Goal: Book appointment/travel/reservation

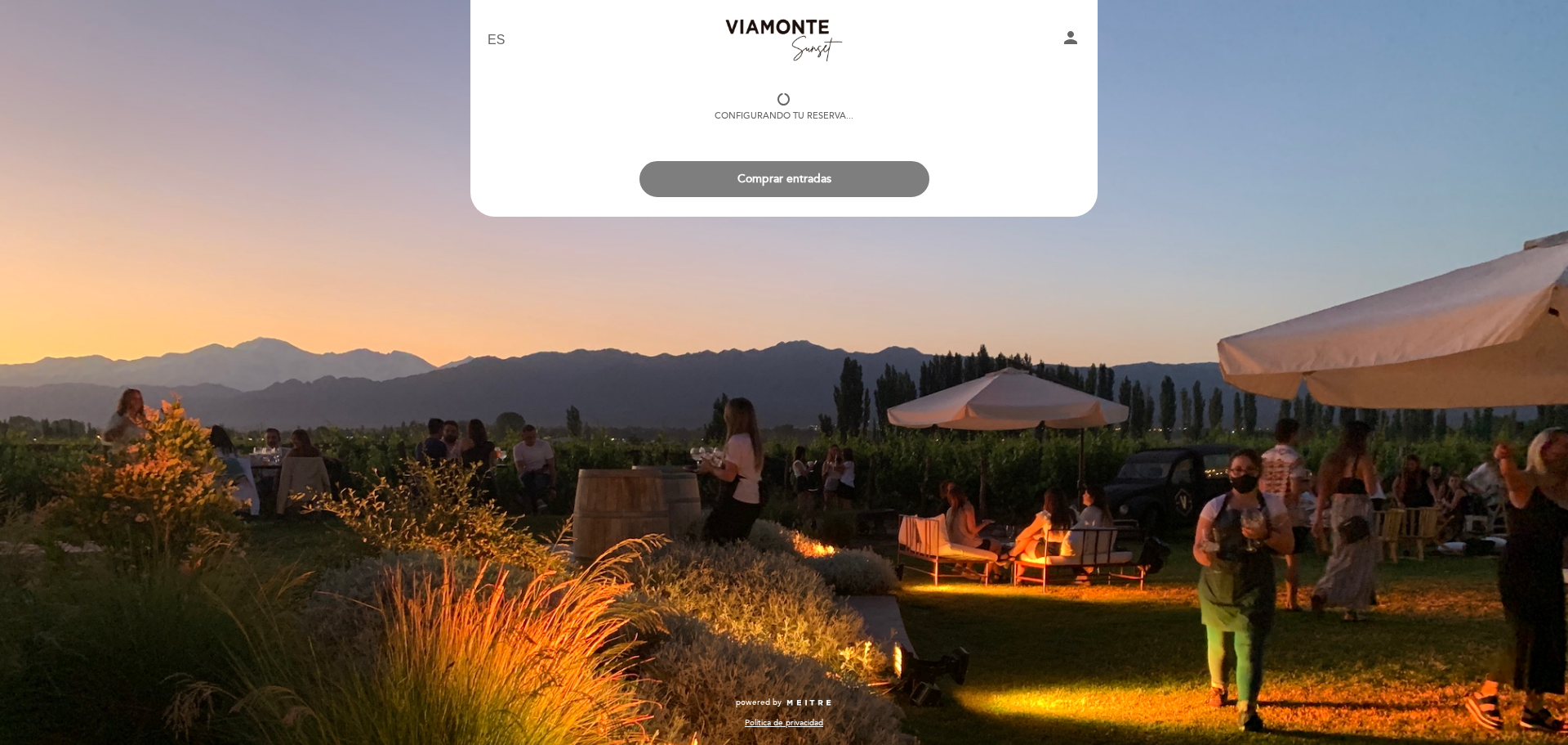
select select "es"
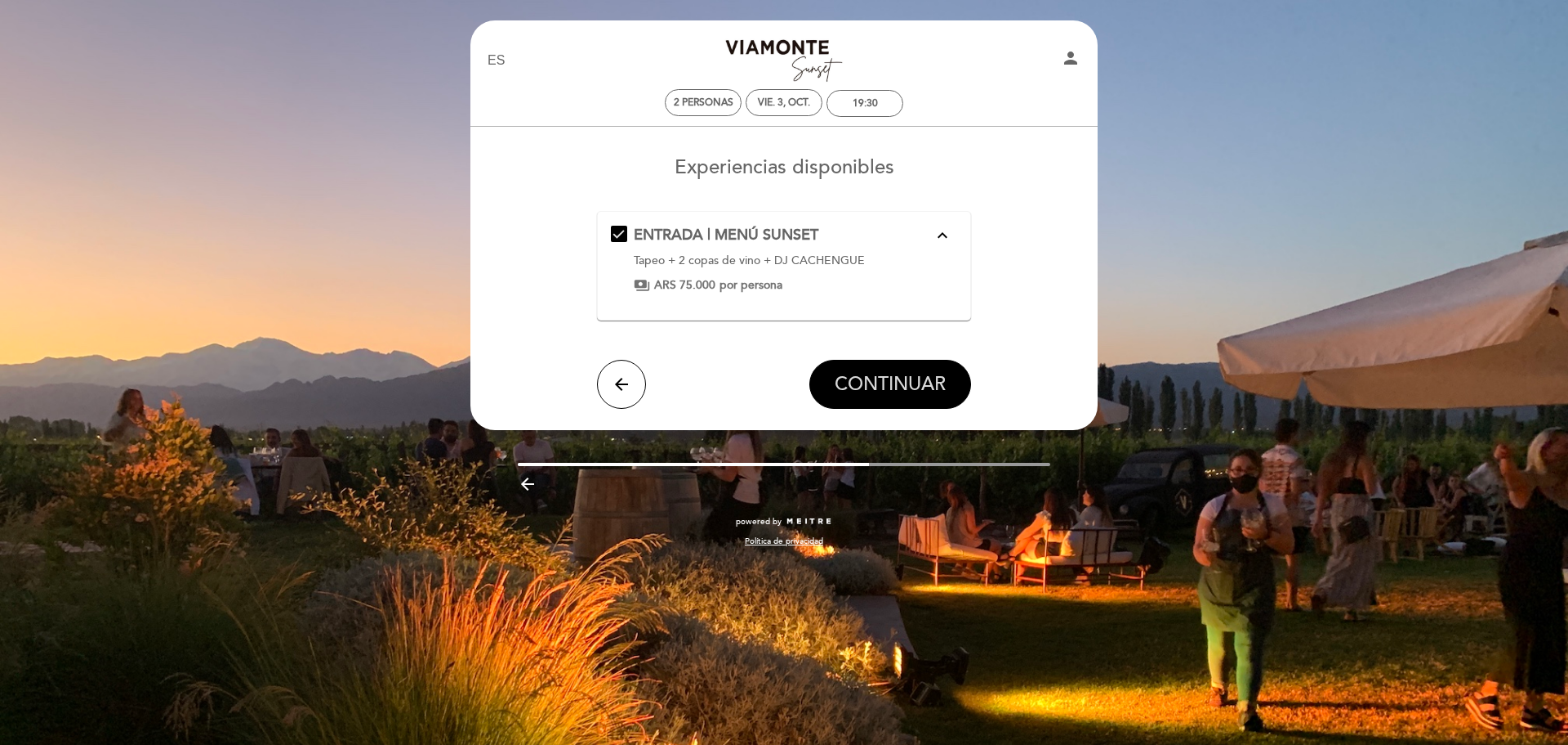
click at [896, 388] on span "CONTINUAR" at bounding box center [890, 384] width 112 height 23
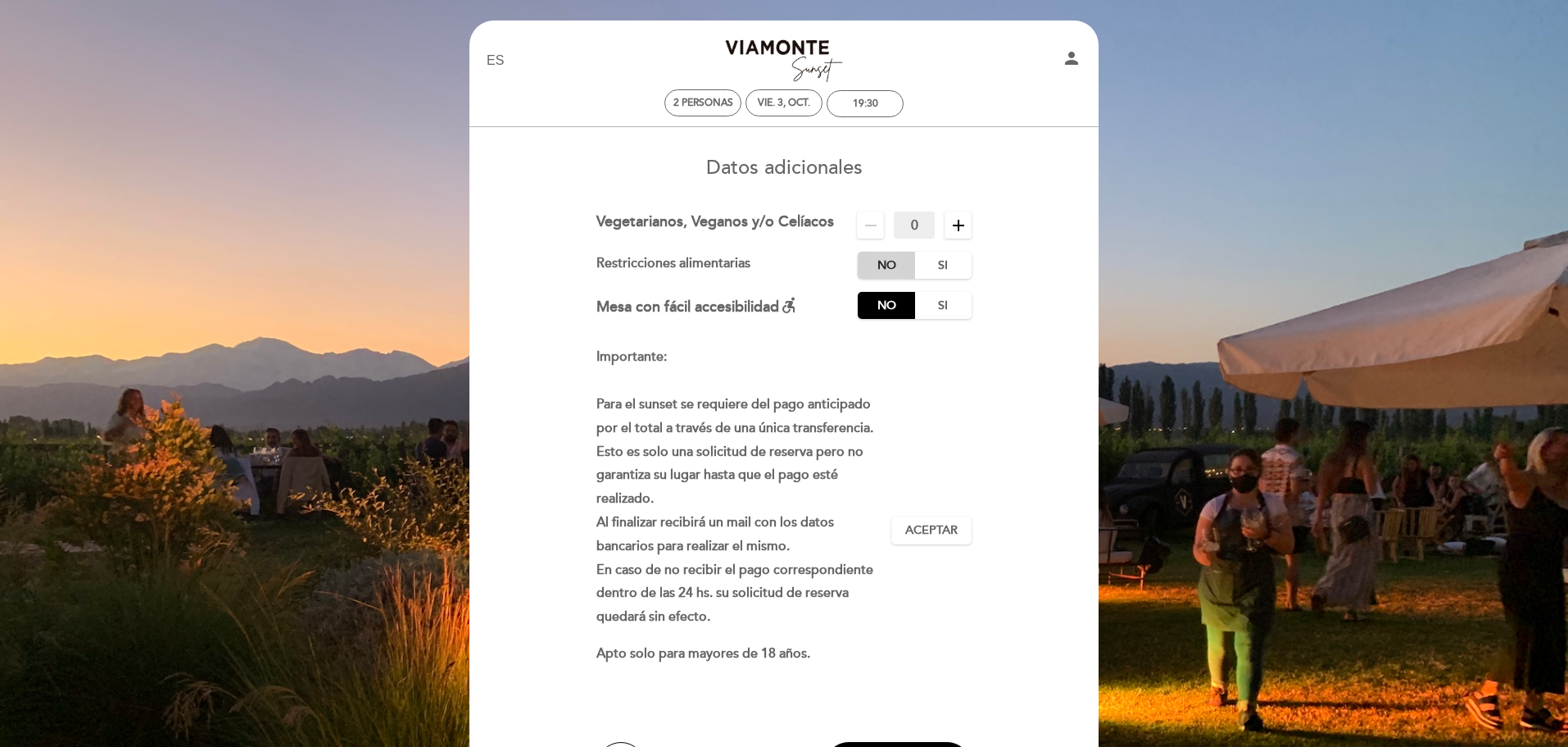
click at [885, 269] on label "No" at bounding box center [886, 264] width 58 height 27
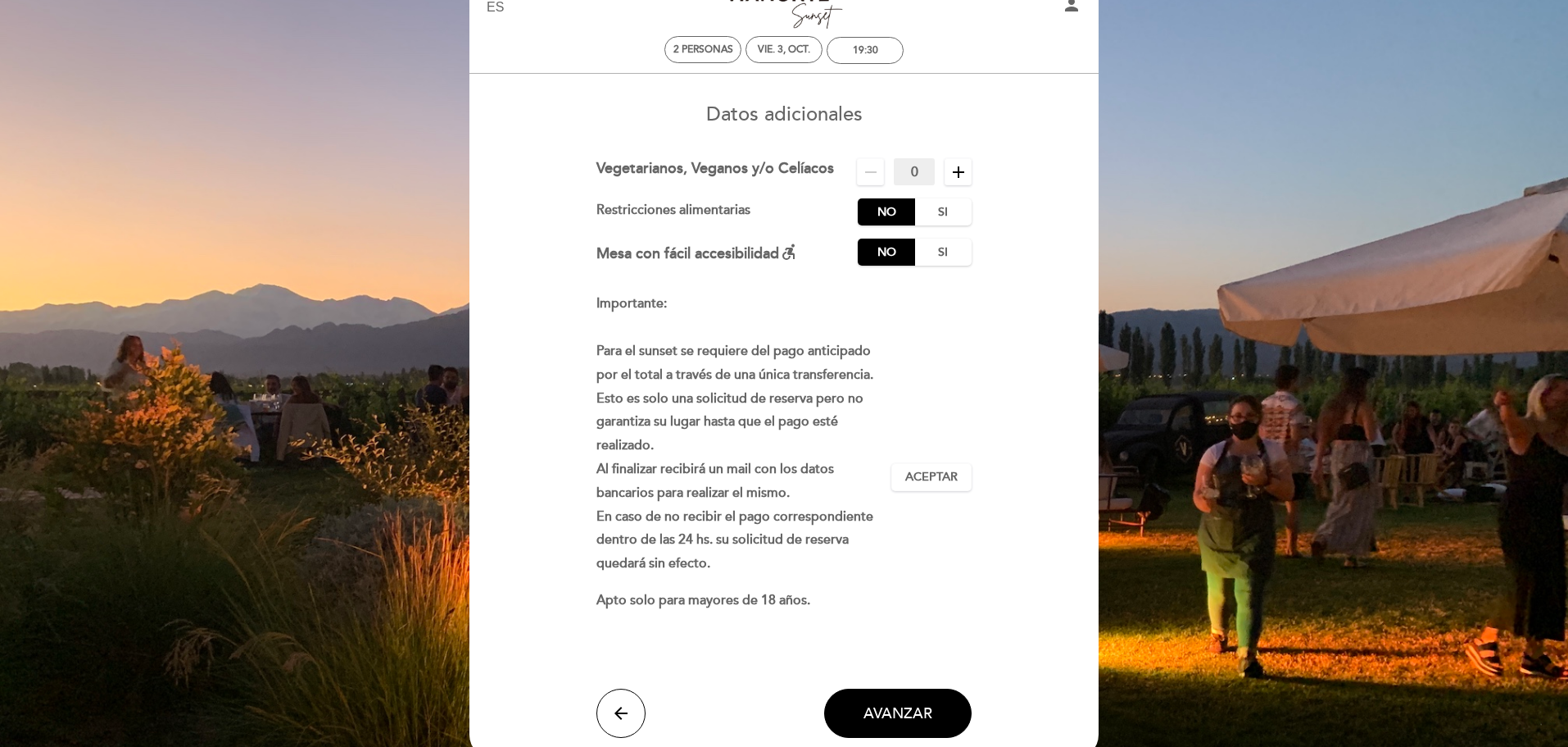
scroll to position [82, 0]
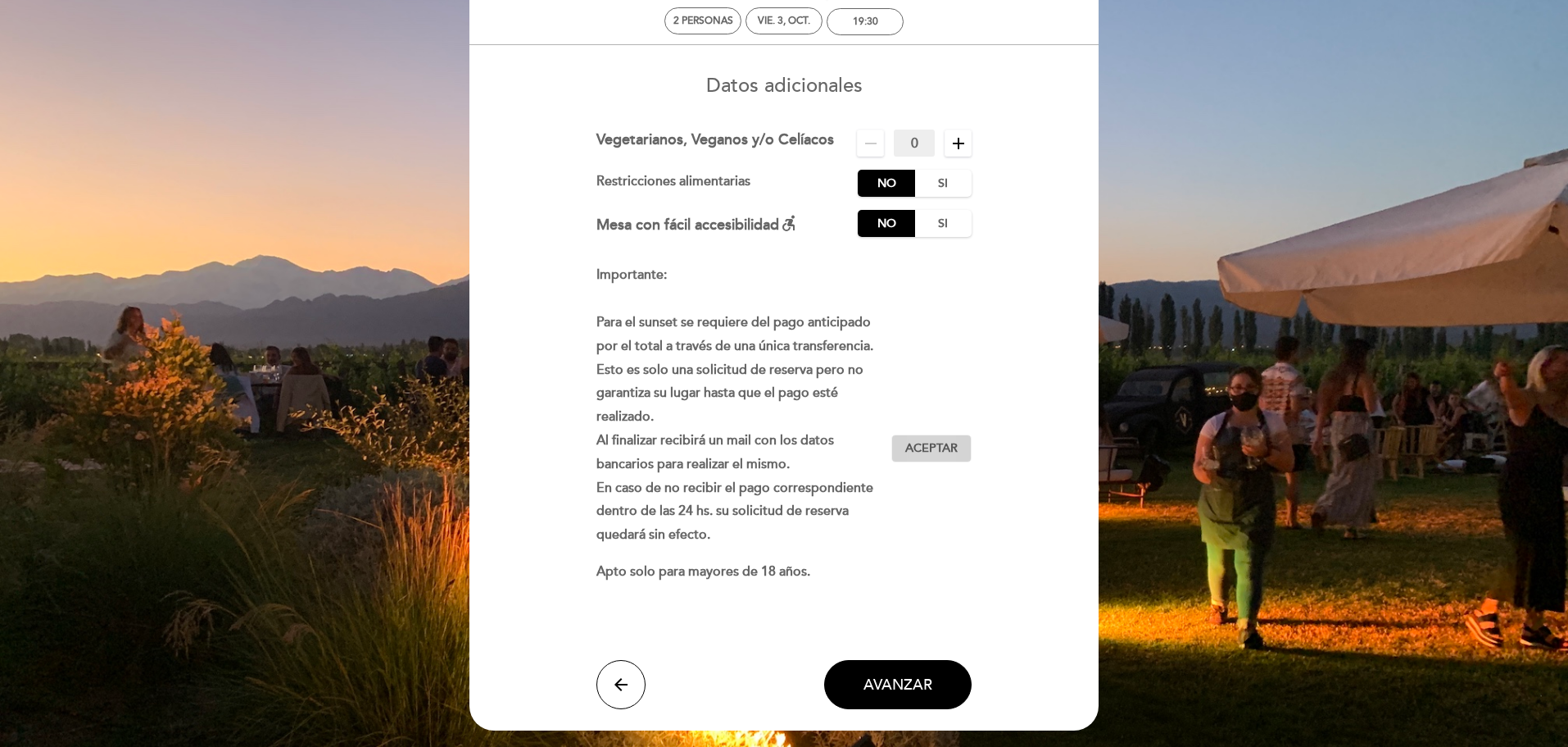
click at [934, 448] on span "Aceptar" at bounding box center [931, 448] width 52 height 17
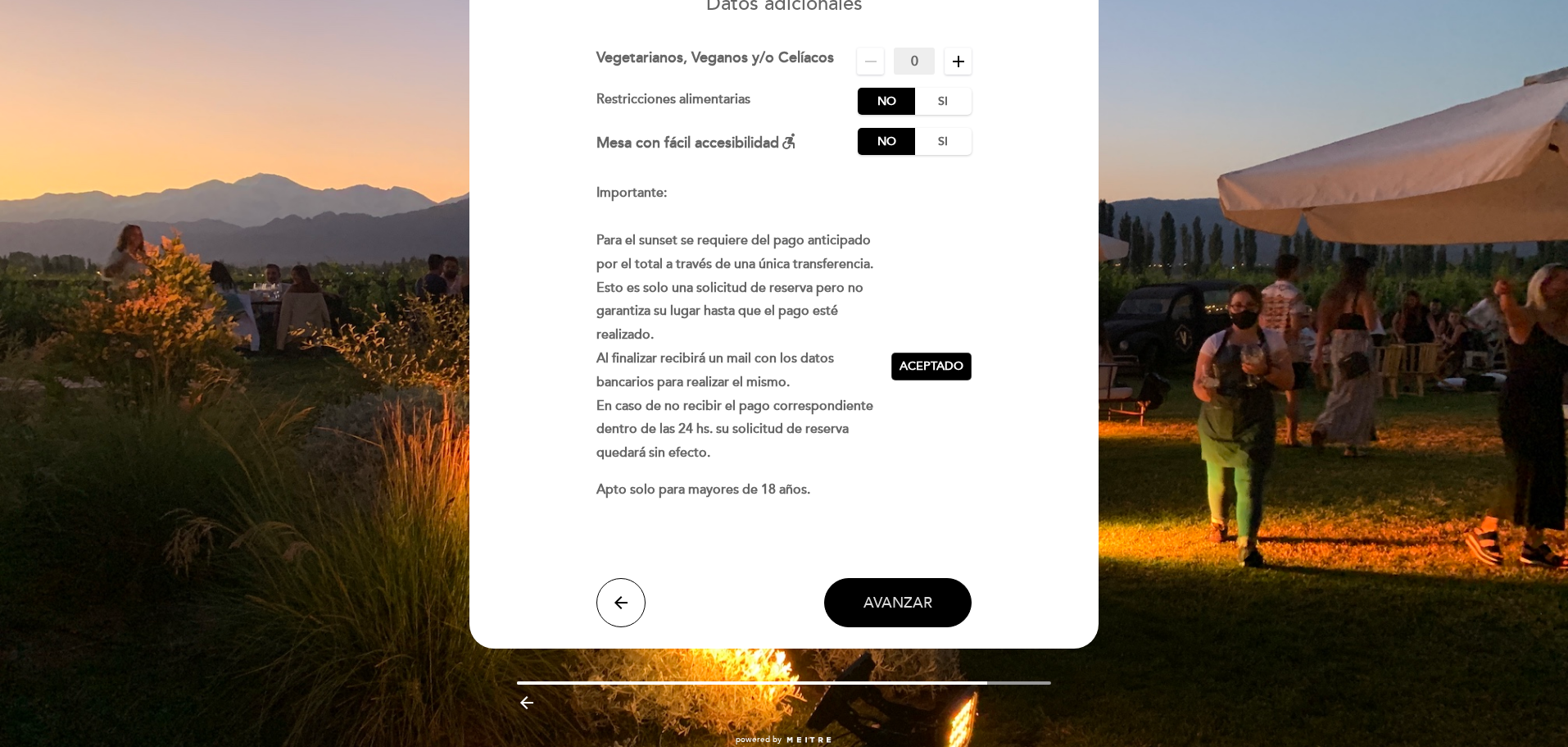
scroll to position [199, 0]
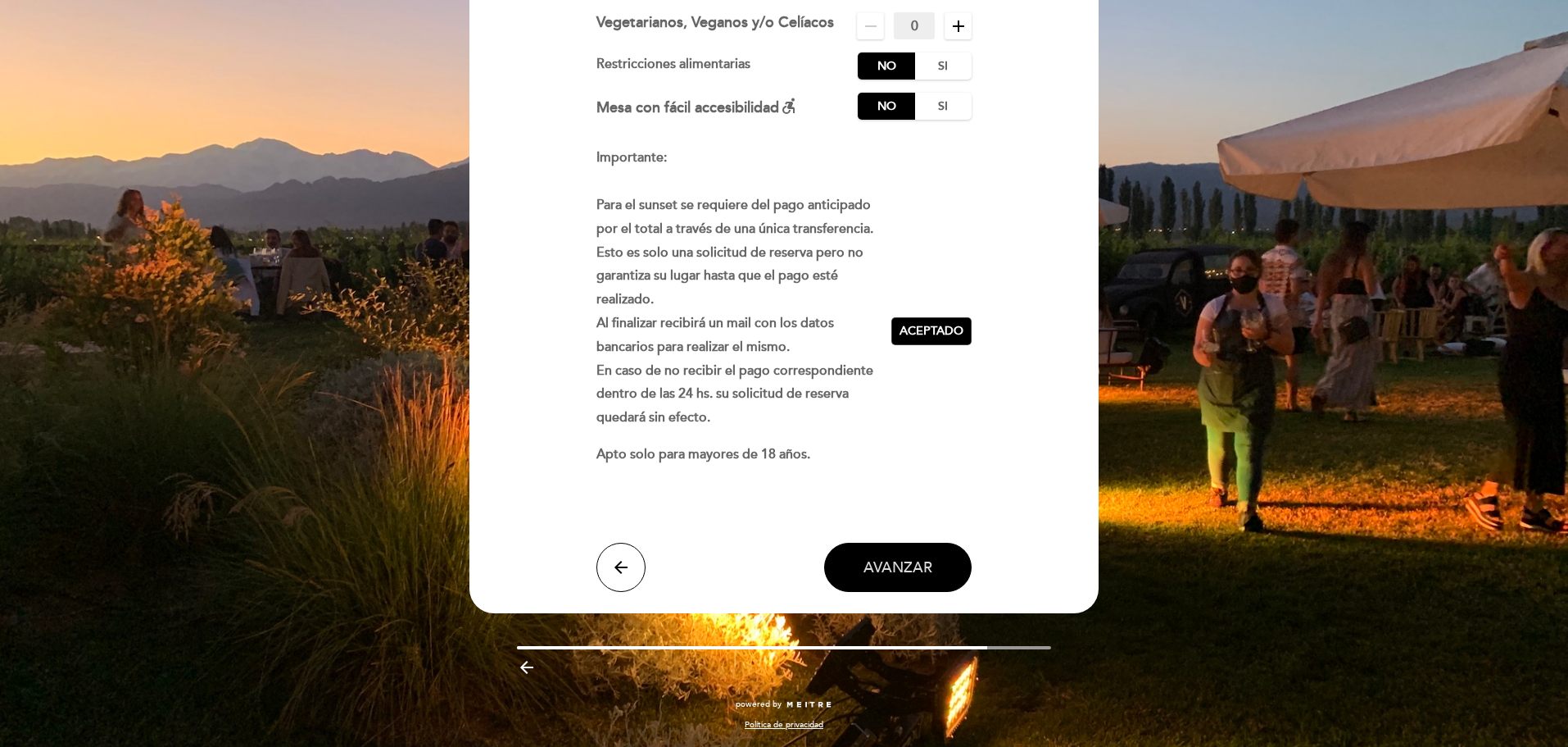
click at [899, 565] on span "AVANZAR" at bounding box center [898, 567] width 69 height 18
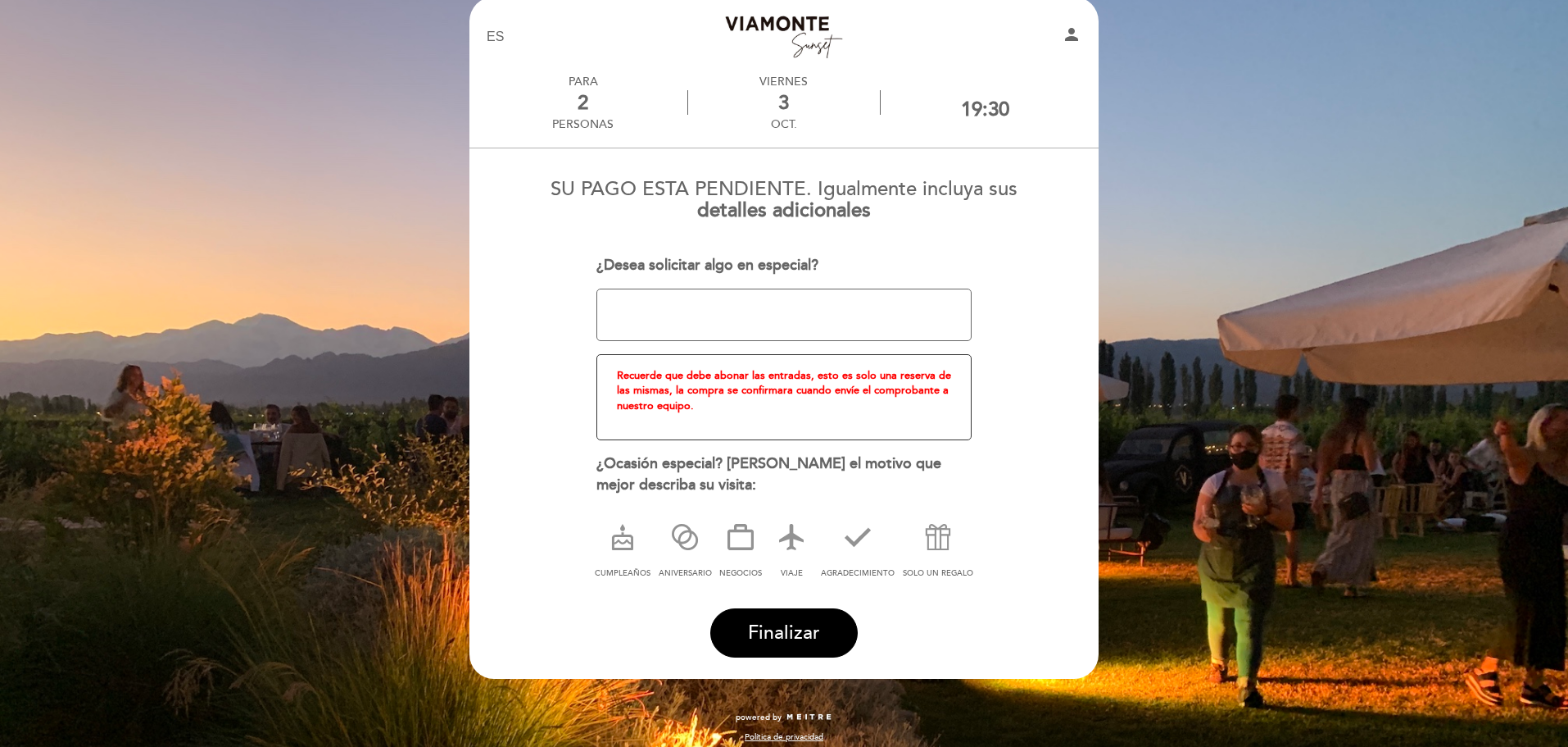
scroll to position [37, 0]
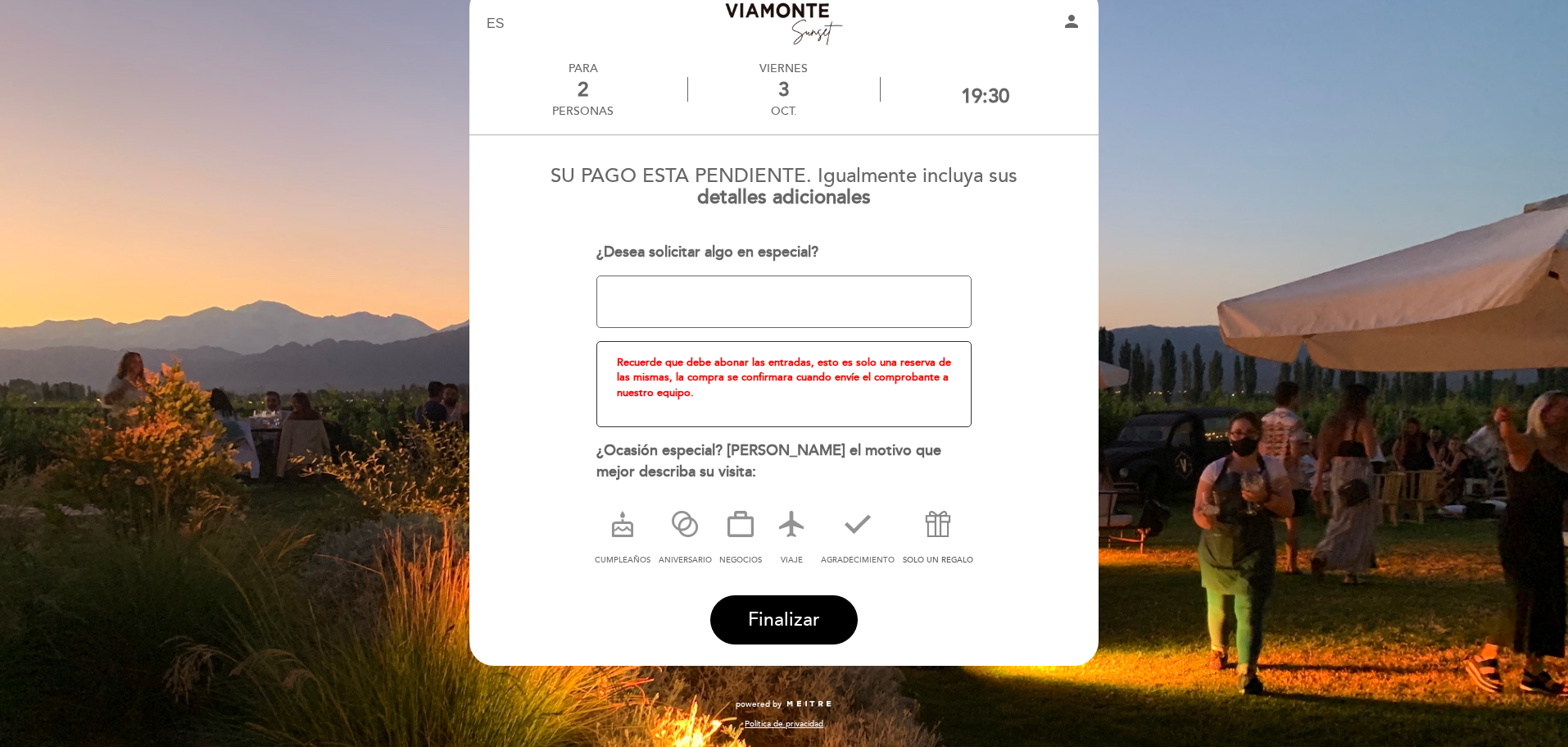
click at [930, 530] on icon at bounding box center [938, 524] width 43 height 43
click at [678, 537] on icon at bounding box center [685, 524] width 43 height 43
click at [934, 527] on icon at bounding box center [938, 524] width 43 height 43
click at [789, 604] on button "Finalizar" at bounding box center [784, 619] width 147 height 49
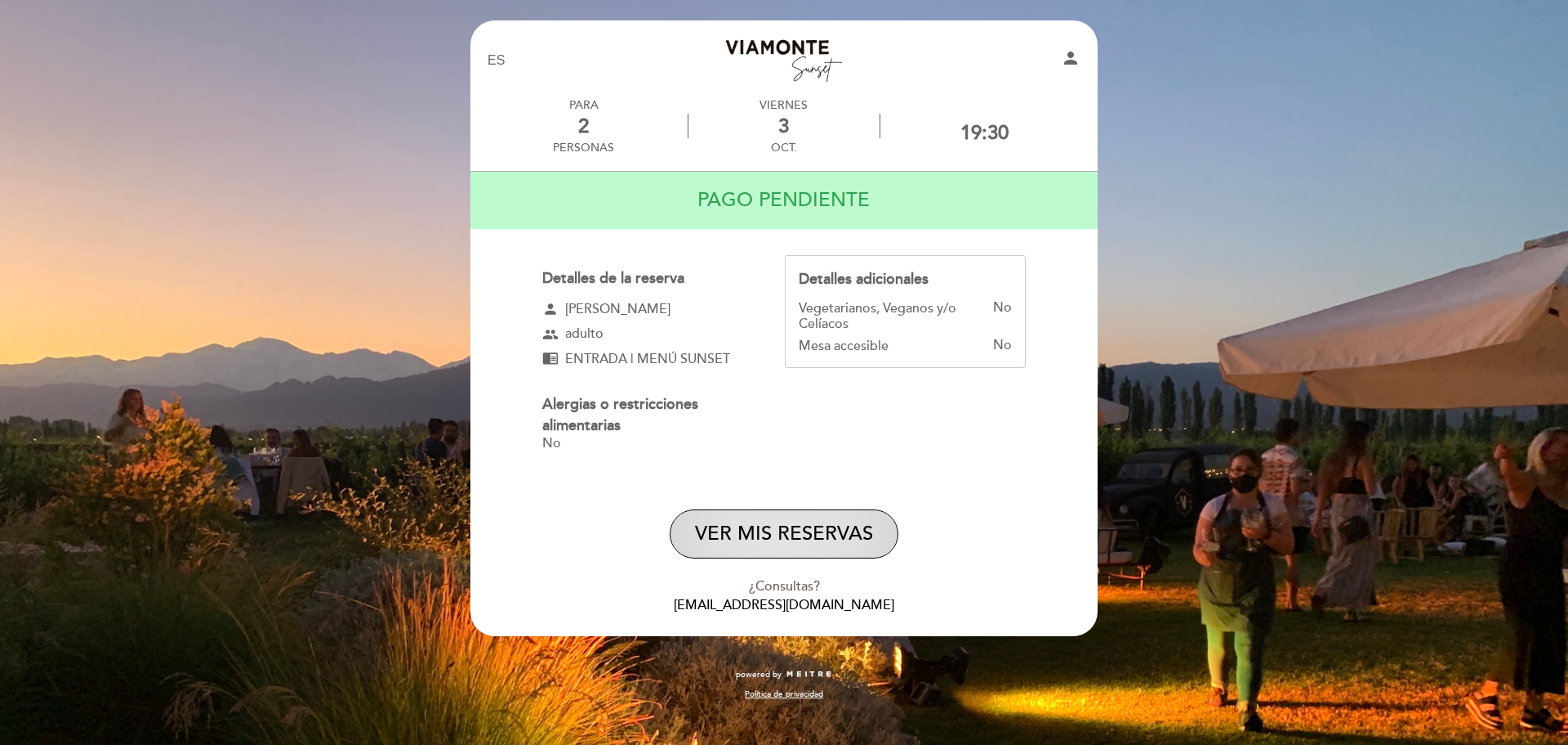
click at [806, 542] on button "VER MIS RESERVAS" at bounding box center [784, 533] width 229 height 49
select select "es"
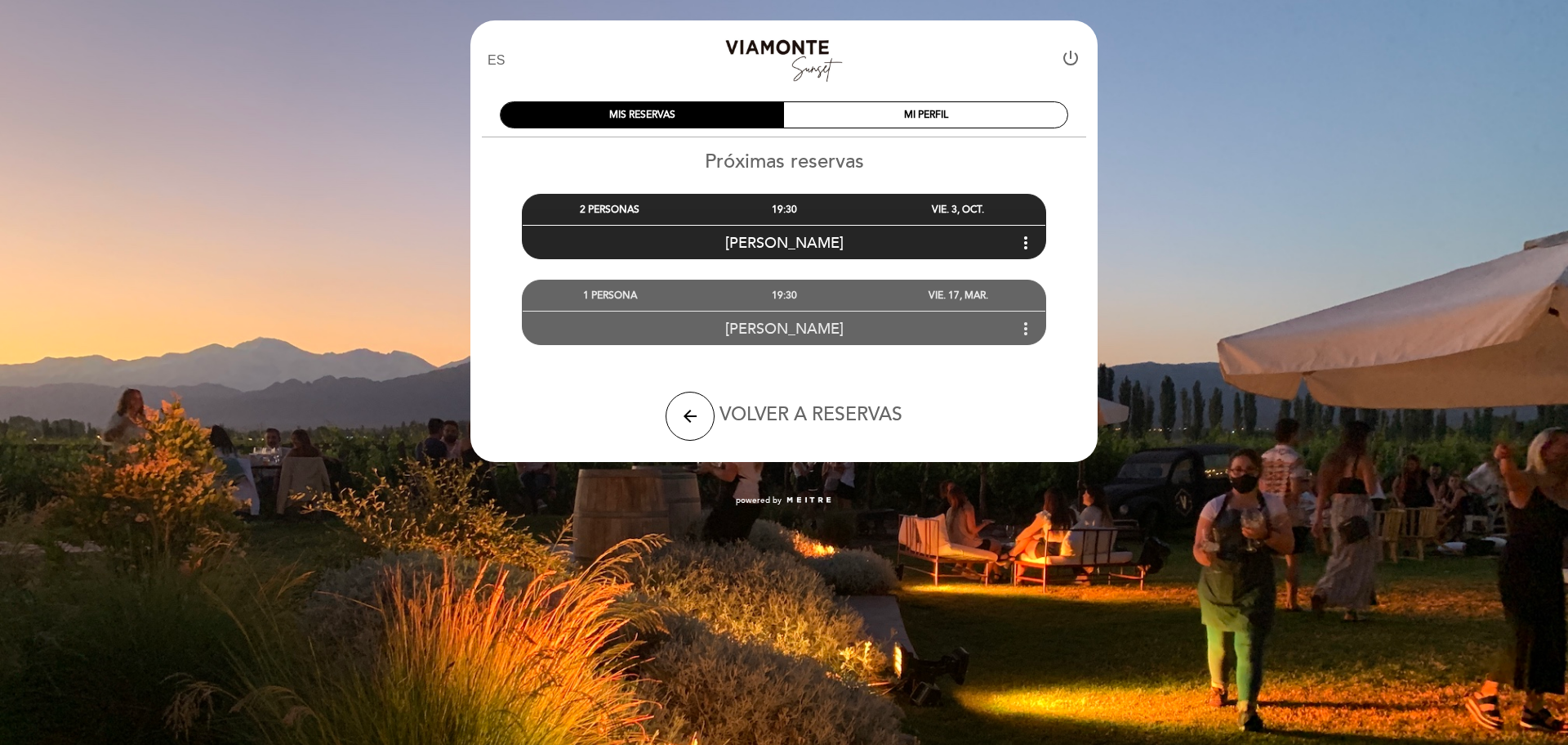
click at [1026, 329] on icon "more_vert" at bounding box center [1026, 328] width 20 height 20
click at [1031, 245] on icon "more_vert" at bounding box center [1026, 242] width 20 height 20
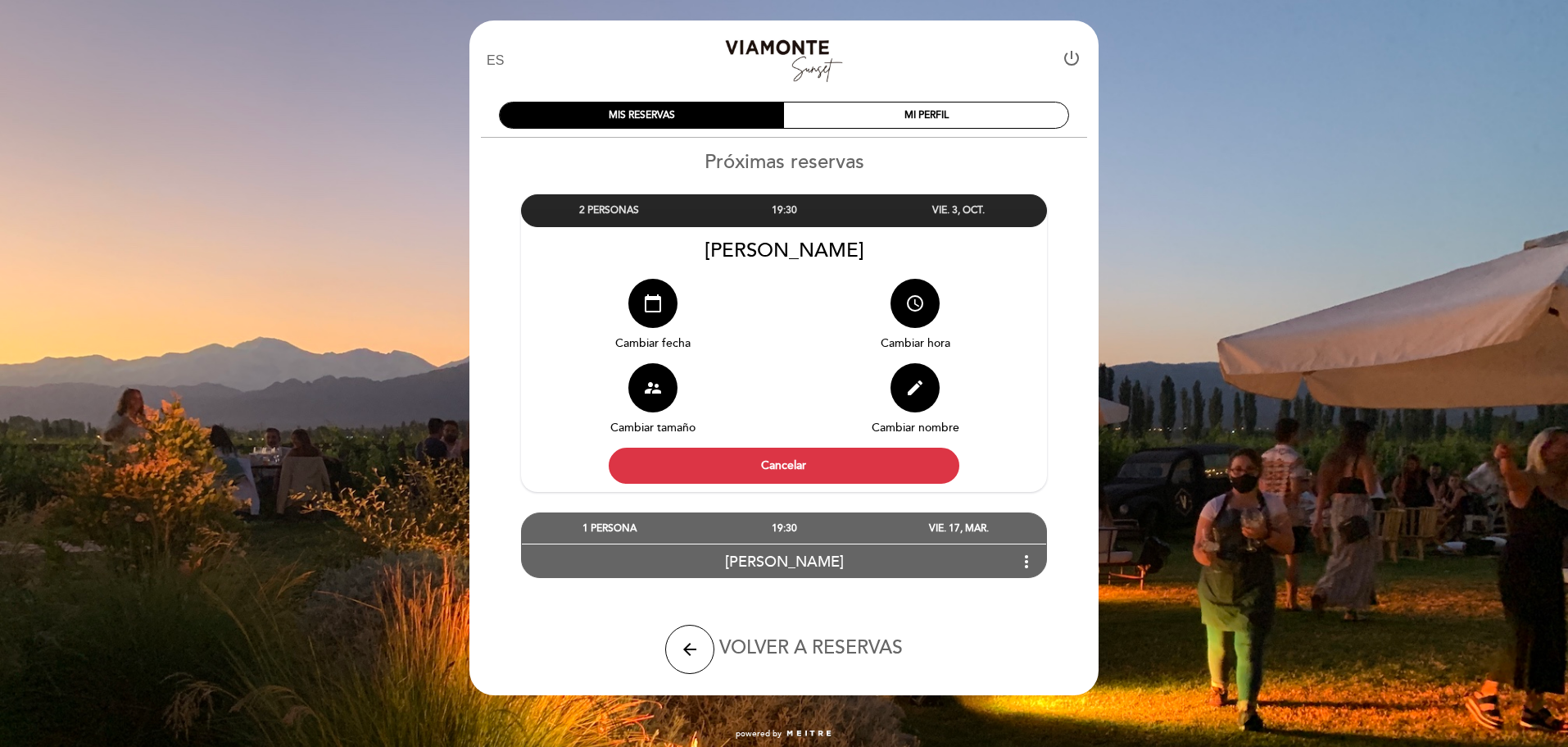
click at [828, 215] on div "19:30" at bounding box center [783, 210] width 175 height 30
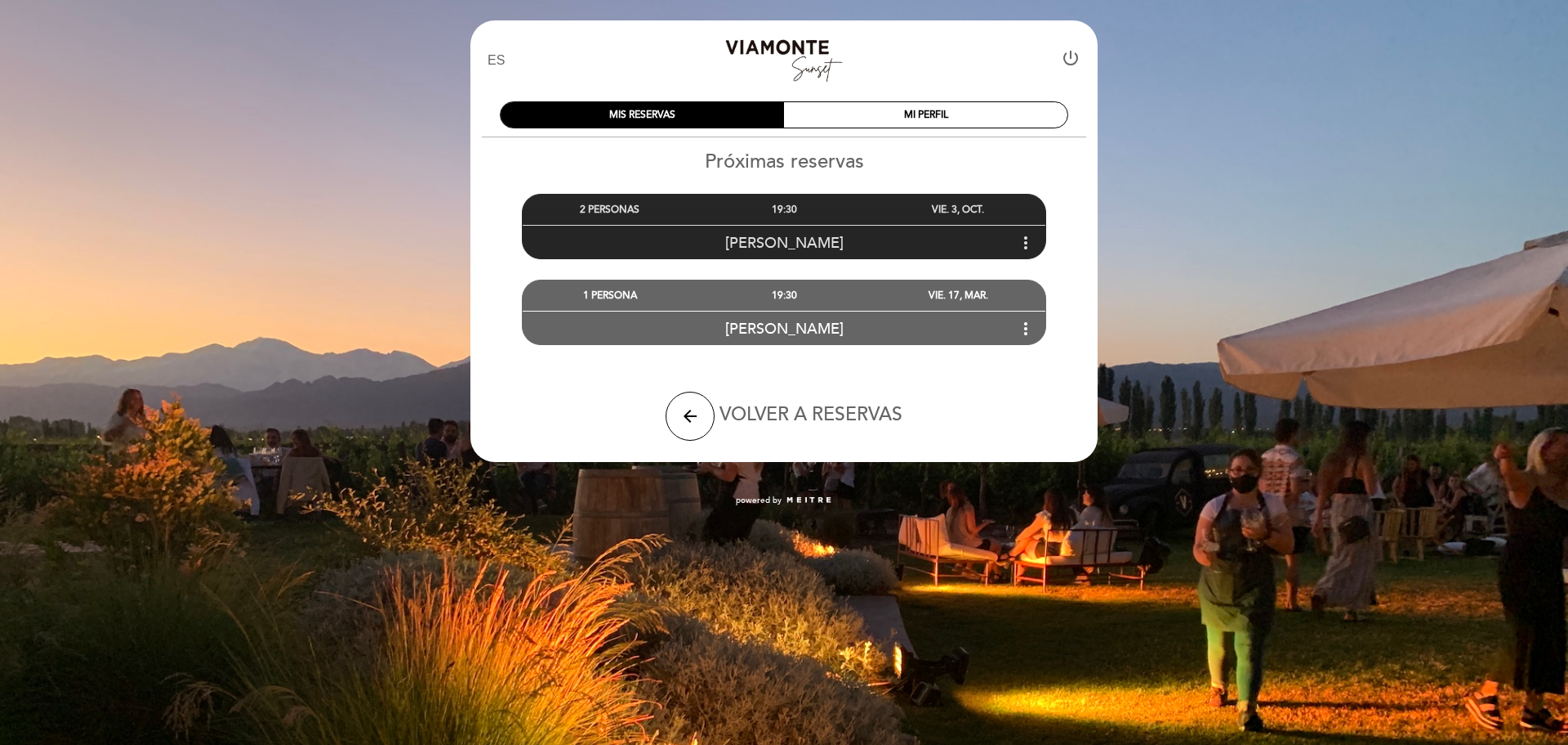
click at [826, 215] on div "19:30" at bounding box center [783, 209] width 174 height 30
